Goal: Task Accomplishment & Management: Manage account settings

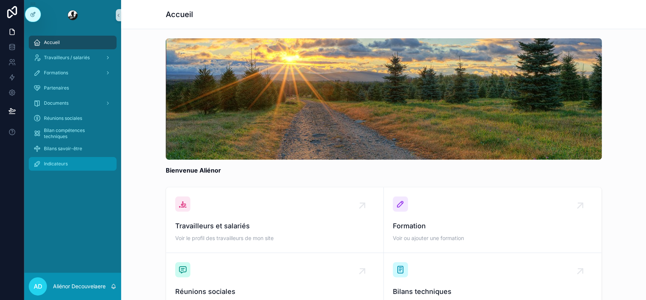
click at [75, 166] on div "Indicateurs" at bounding box center [72, 164] width 79 height 12
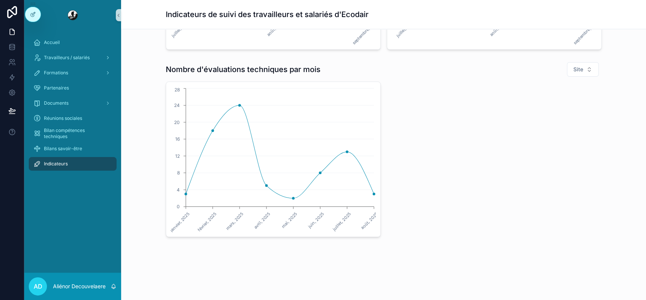
scroll to position [197, 0]
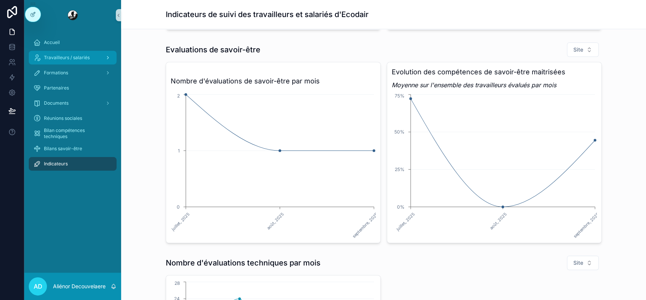
click at [72, 59] on span "Travailleurs / salariés" at bounding box center [67, 58] width 46 height 6
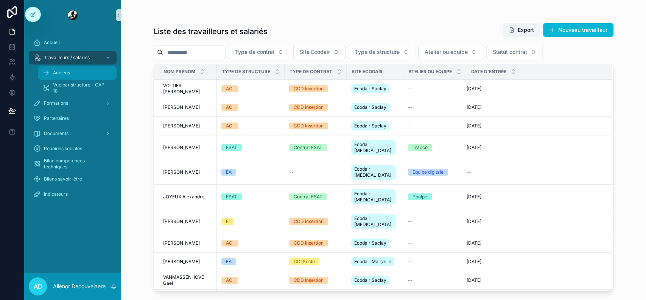
click at [73, 77] on div "Anciens" at bounding box center [77, 73] width 70 height 12
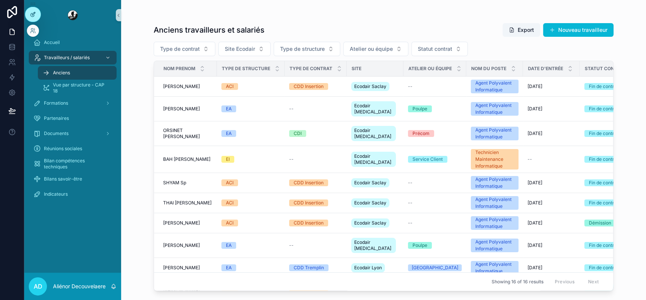
click at [34, 12] on icon at bounding box center [34, 12] width 1 height 1
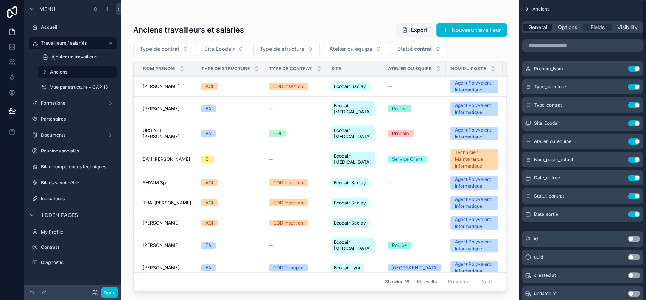
click at [533, 26] on span "General" at bounding box center [538, 27] width 19 height 8
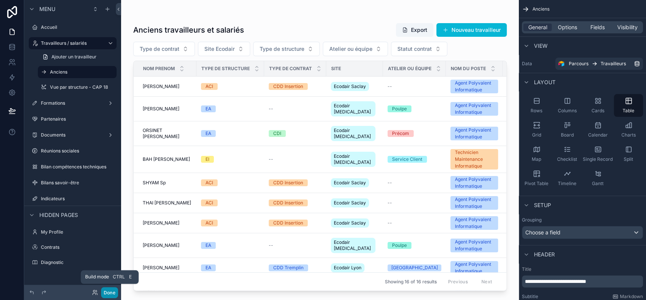
click at [112, 289] on button "Done" at bounding box center [109, 292] width 17 height 11
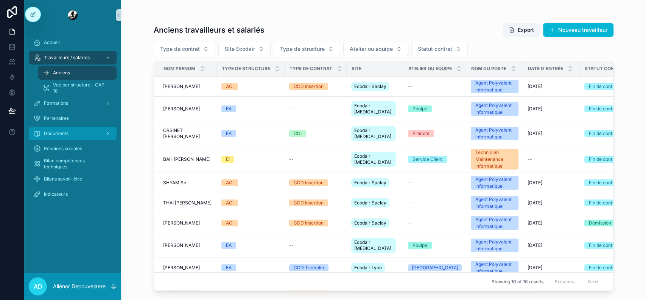
click at [68, 134] on span "Documents" at bounding box center [56, 133] width 25 height 6
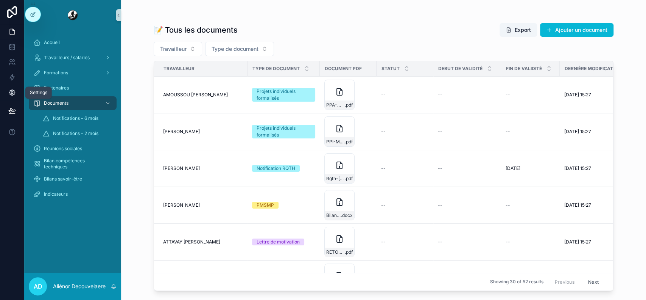
click at [10, 93] on icon at bounding box center [12, 93] width 8 height 8
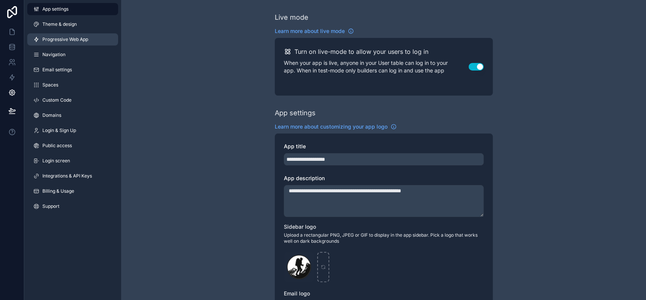
click at [65, 39] on span "Progressive Web App" at bounding box center [65, 39] width 46 height 6
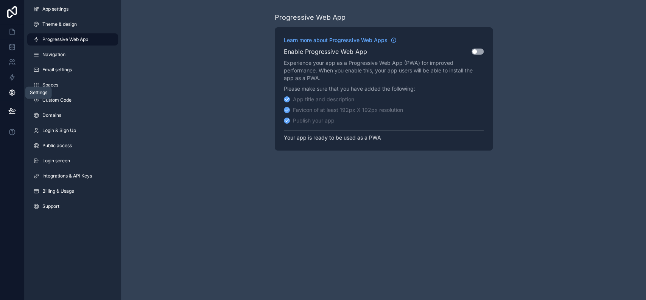
click at [9, 87] on link at bounding box center [12, 92] width 24 height 15
